Goal: Information Seeking & Learning: Learn about a topic

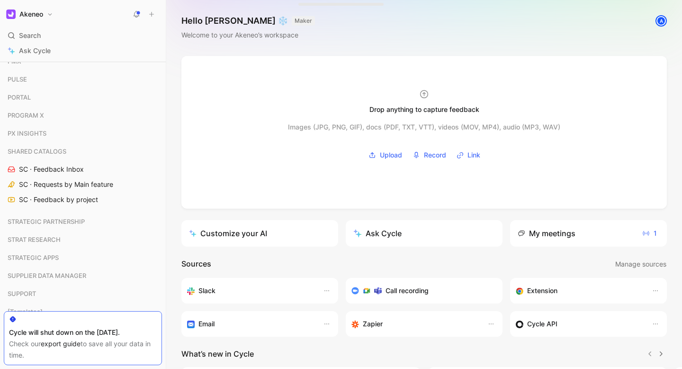
scroll to position [812, 0]
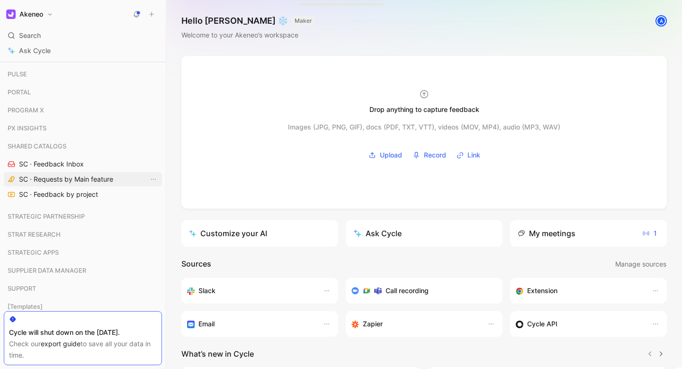
click at [74, 173] on link "SC · Requests by Main feature" at bounding box center [83, 179] width 158 height 14
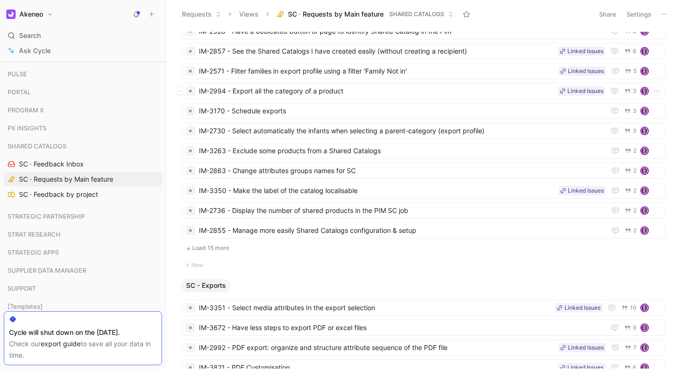
scroll to position [466, 0]
click at [220, 246] on button "Load 15 more" at bounding box center [423, 246] width 483 height 11
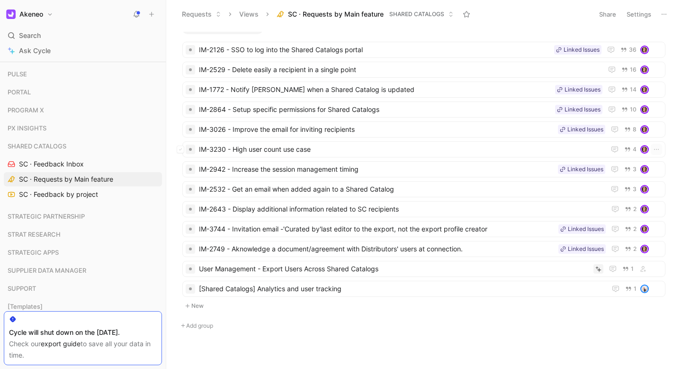
scroll to position [2570, 0]
click at [313, 108] on span "IM-2864 - Setup specific permissions for Shared Catalogs" at bounding box center [375, 108] width 353 height 11
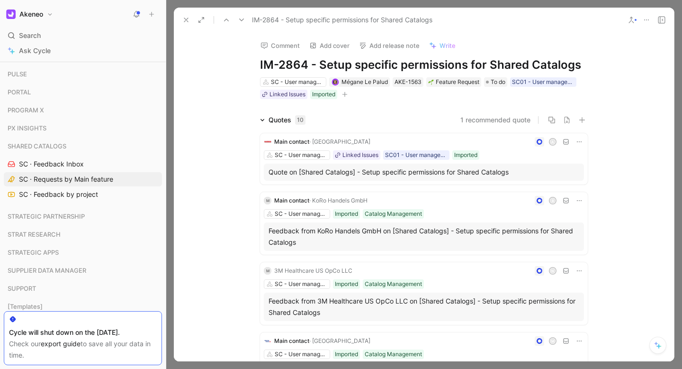
click at [187, 19] on icon at bounding box center [186, 20] width 8 height 8
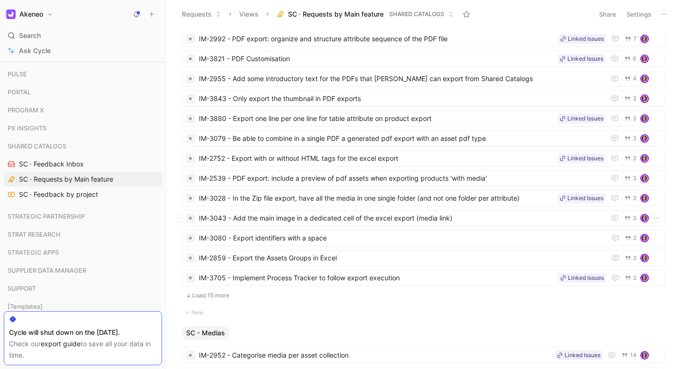
scroll to position [932, 0]
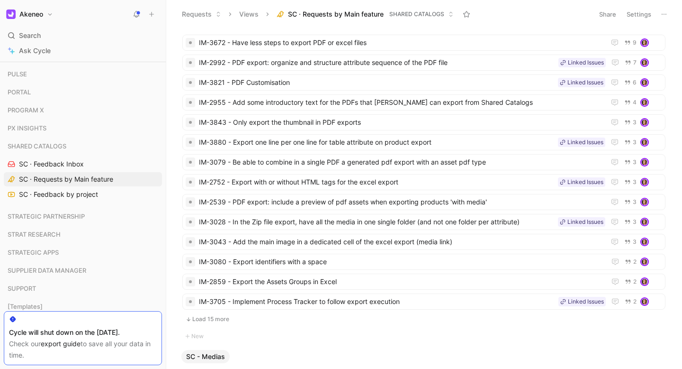
click at [218, 317] on button "Load 15 more" at bounding box center [423, 318] width 483 height 11
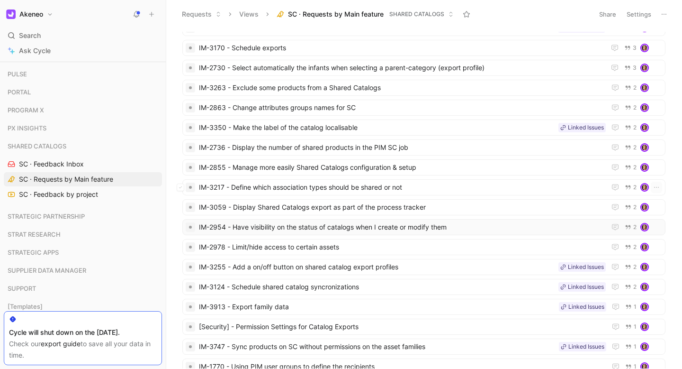
scroll to position [524, 0]
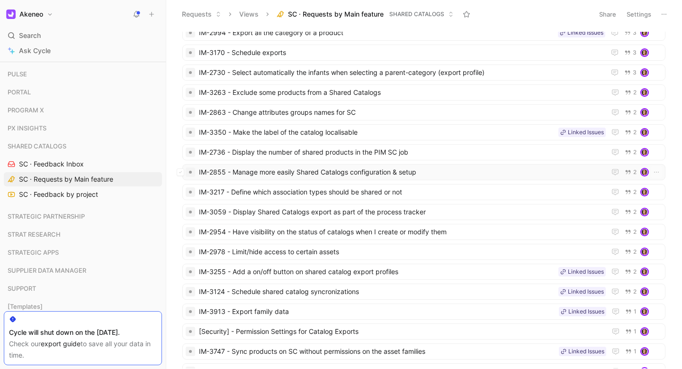
click at [329, 177] on span "IM-2855 - Manage more easily Shared Catalogs configuration & setup" at bounding box center [400, 171] width 403 height 11
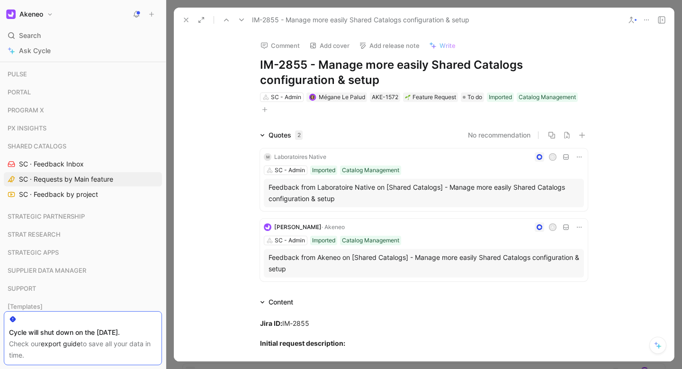
drag, startPoint x: 304, startPoint y: 66, endPoint x: 240, endPoint y: 62, distance: 64.1
click at [242, 62] on div "Comment Add cover Add release note Write IM-2855 - Manage more easily Shared Ca…" at bounding box center [424, 73] width 364 height 83
copy h1 "IM-2855"
click at [188, 22] on icon at bounding box center [186, 20] width 8 height 8
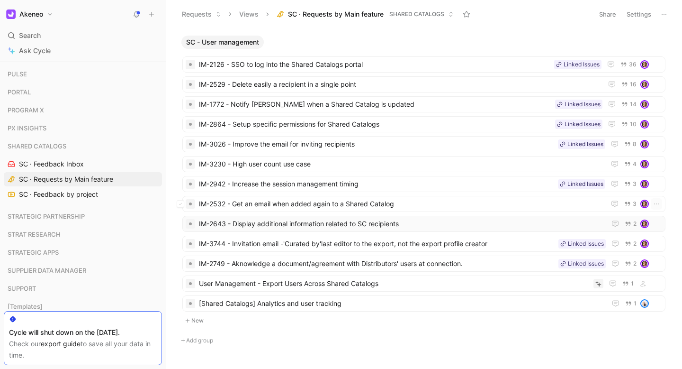
scroll to position [2753, 0]
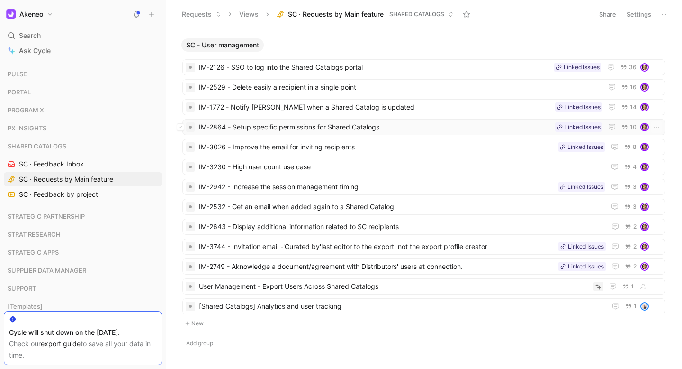
click at [315, 124] on span "IM-2864 - Setup specific permissions for Shared Catalogs" at bounding box center [375, 126] width 353 height 11
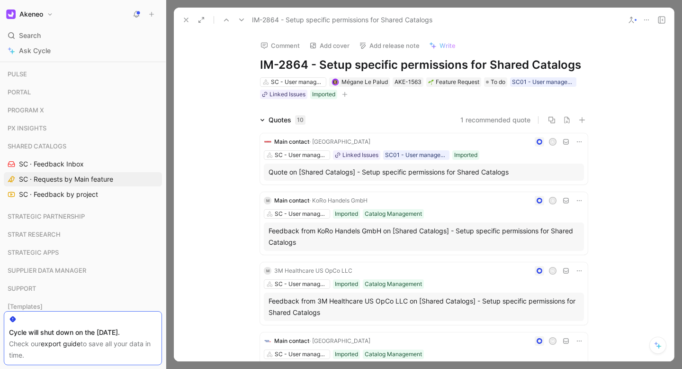
drag, startPoint x: 306, startPoint y: 65, endPoint x: 247, endPoint y: 62, distance: 58.9
click at [247, 62] on div "Comment Add cover Add release note Write IM-2864 - Setup specific permissions f…" at bounding box center [424, 66] width 364 height 68
copy h1 "IM-2864"
